Goal: Transaction & Acquisition: Purchase product/service

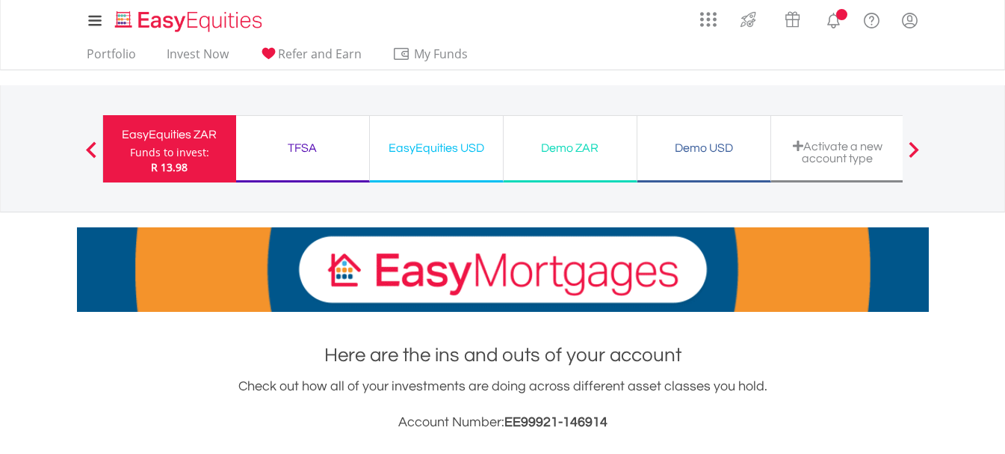
scroll to position [448, 0]
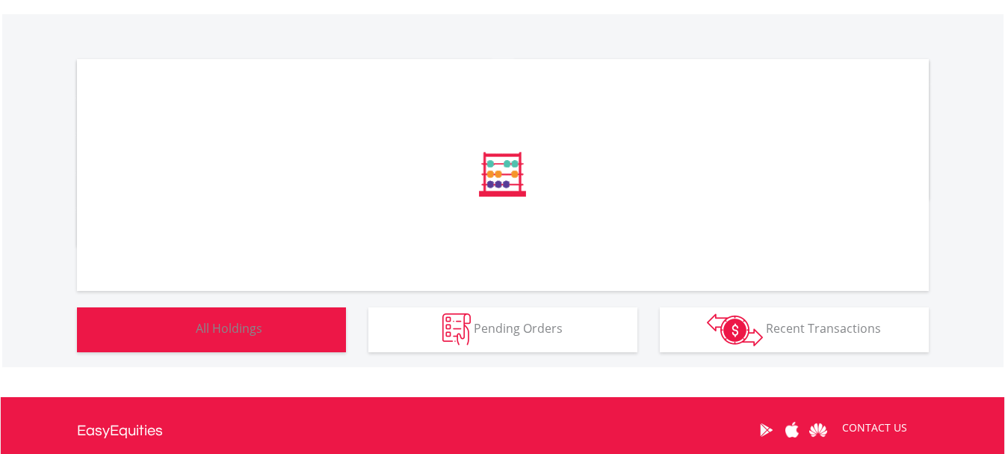
click at [256, 323] on span "All Holdings" at bounding box center [229, 328] width 66 height 16
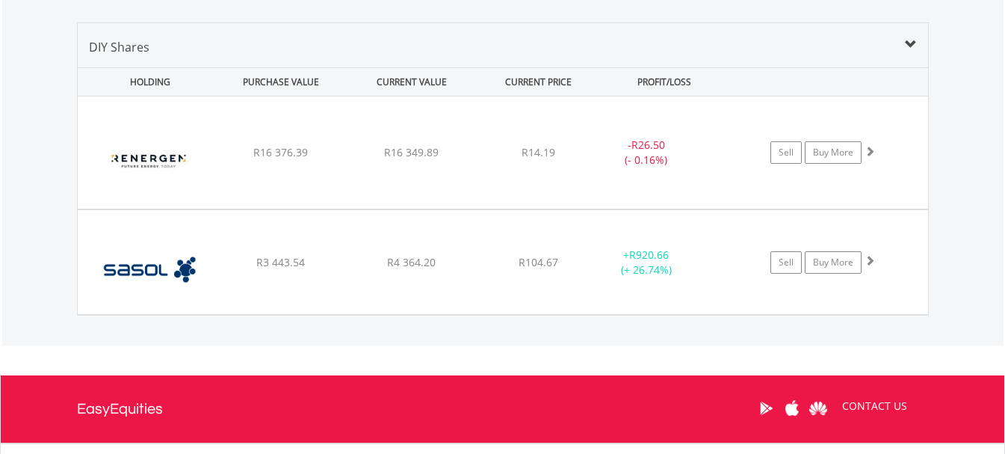
scroll to position [1013, 0]
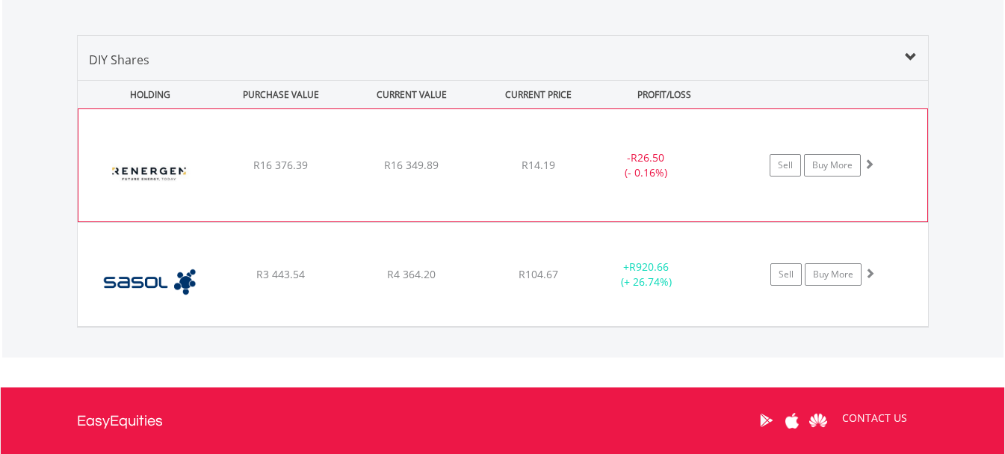
click at [303, 182] on div "﻿ Renergen Limited R16 376.39 R16 349.89 R14.19 - R26.50 (- 0.16%) Sell Buy More" at bounding box center [502, 165] width 849 height 112
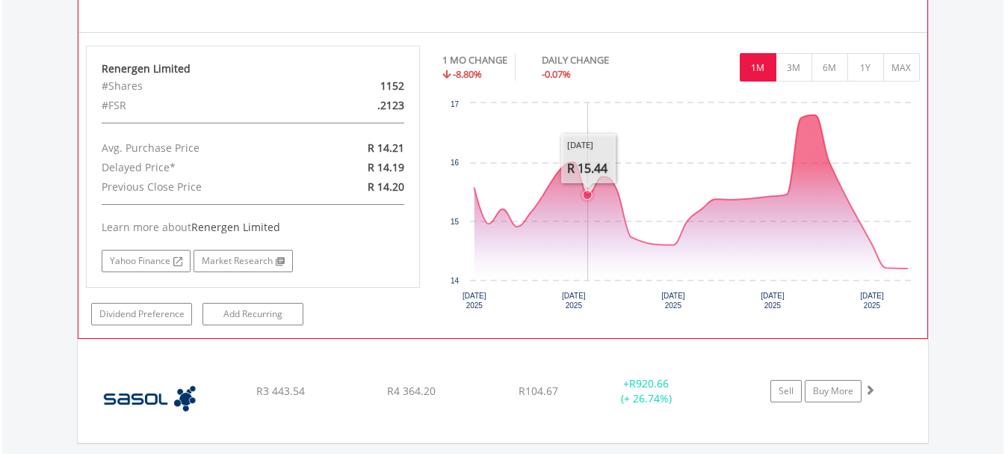
scroll to position [1312, 0]
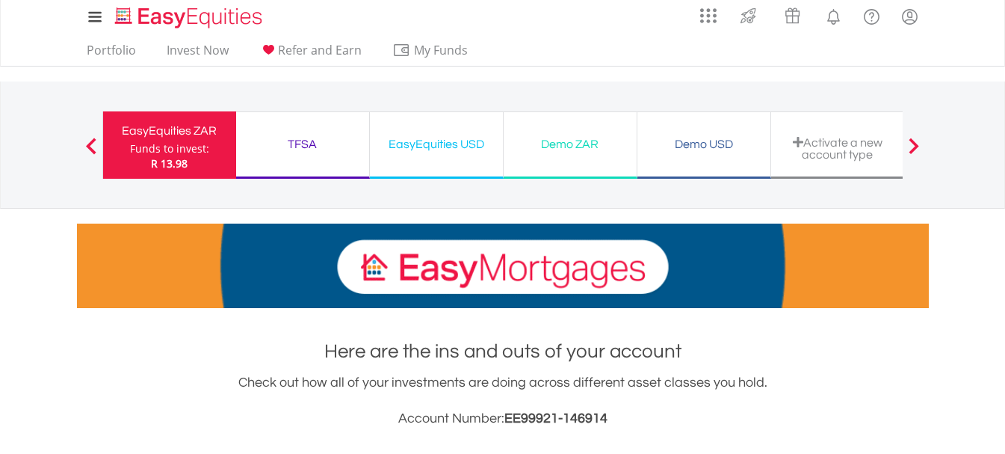
scroll to position [0, 0]
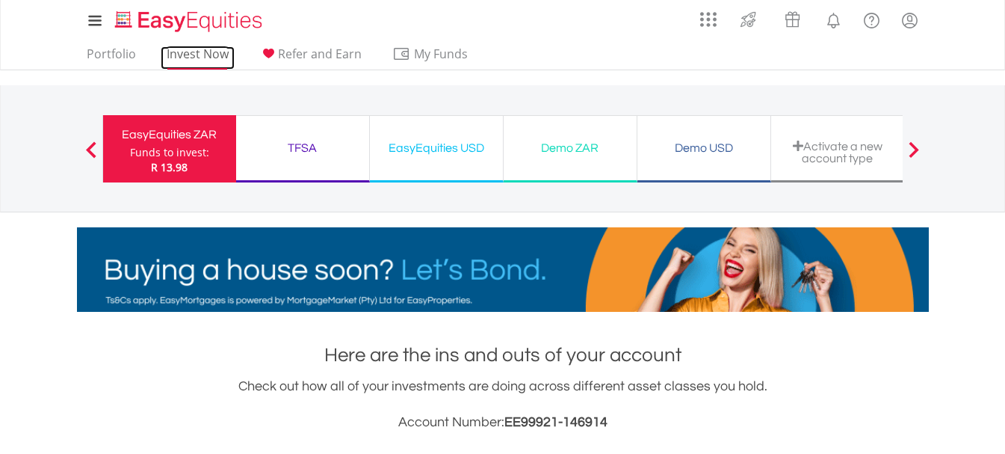
click at [182, 55] on link "Invest Now" at bounding box center [198, 57] width 74 height 23
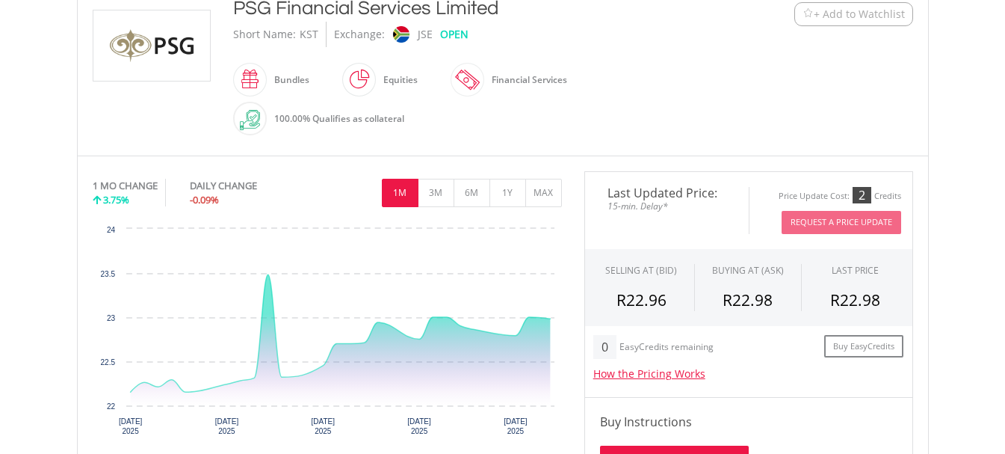
scroll to position [448, 0]
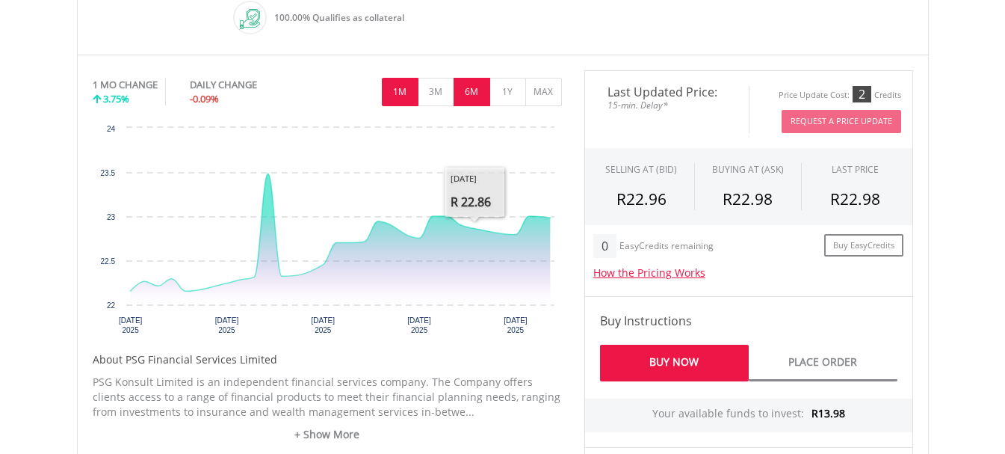
click at [479, 99] on button "6M" at bounding box center [472, 92] width 37 height 28
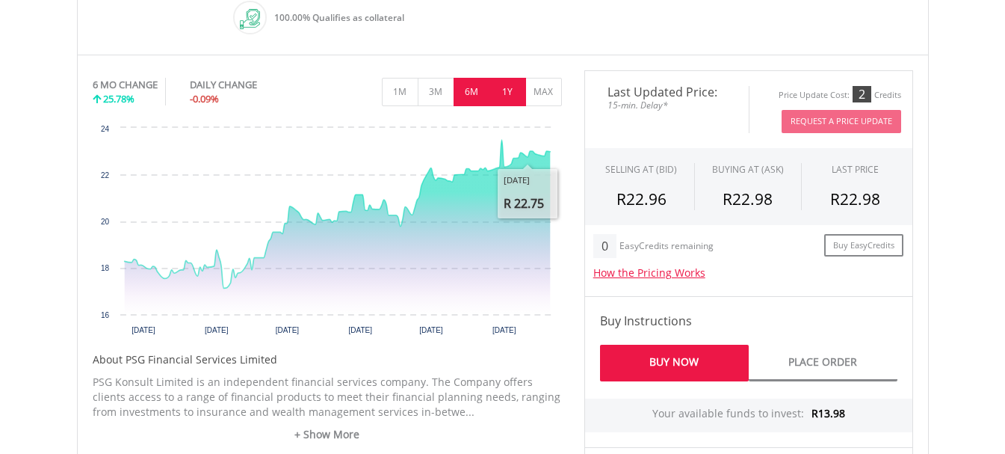
click at [509, 101] on button "1Y" at bounding box center [507, 92] width 37 height 28
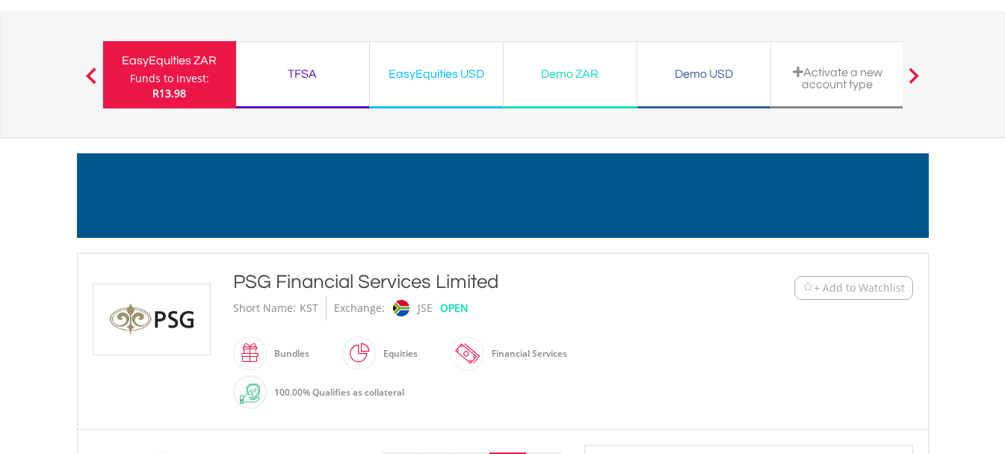
scroll to position [0, 0]
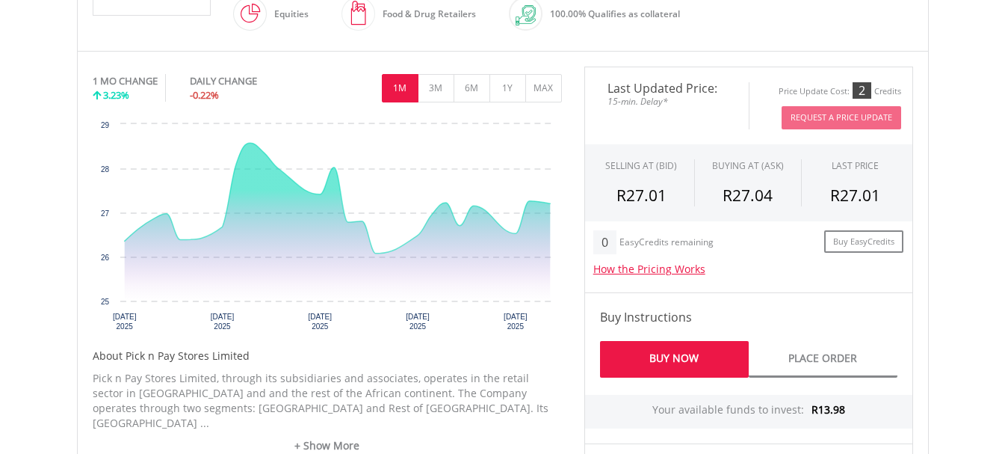
scroll to position [448, 0]
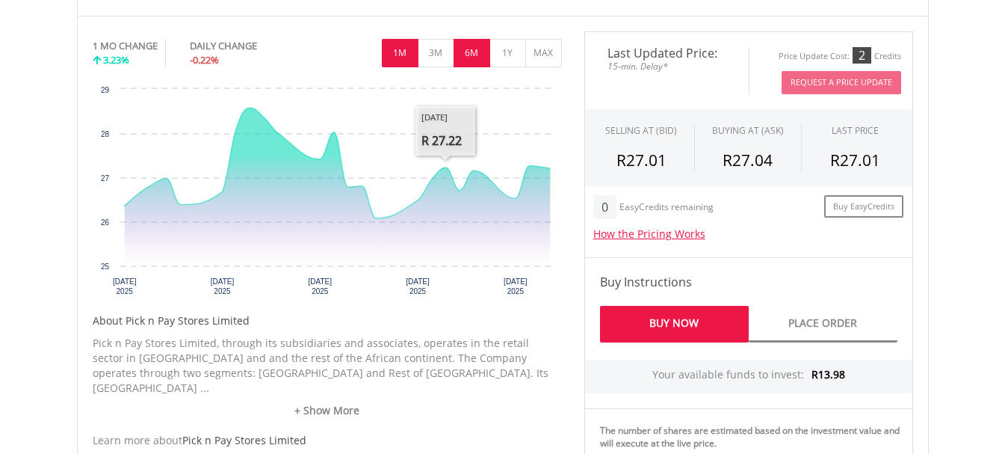
click at [470, 47] on button "6M" at bounding box center [472, 53] width 37 height 28
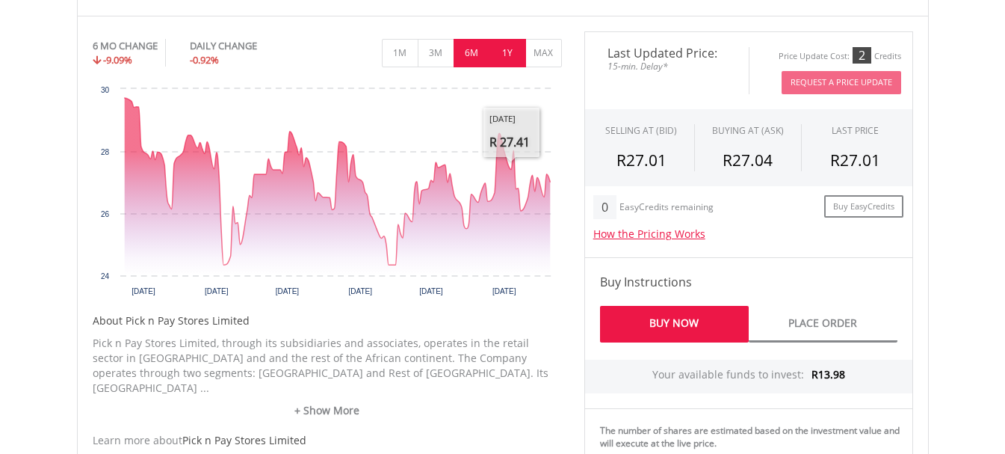
click at [498, 40] on button "1Y" at bounding box center [507, 53] width 37 height 28
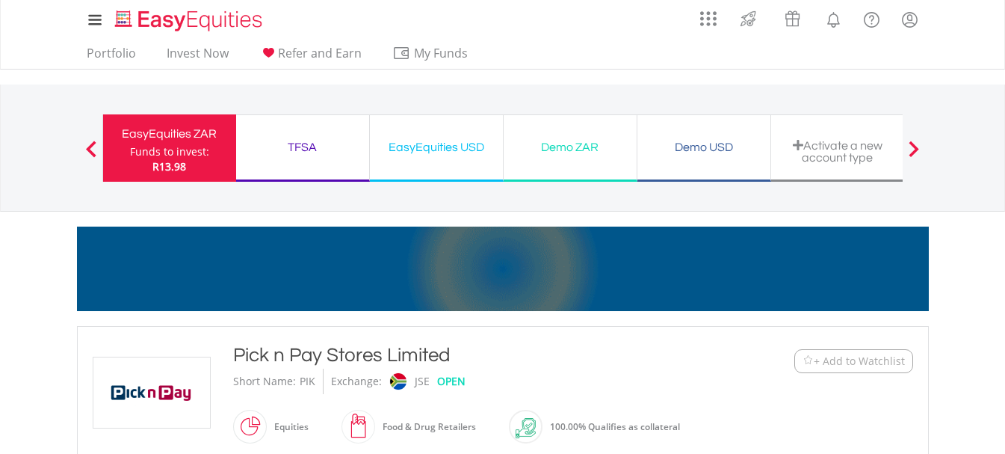
scroll to position [0, 0]
